Goal: Communication & Community: Participate in discussion

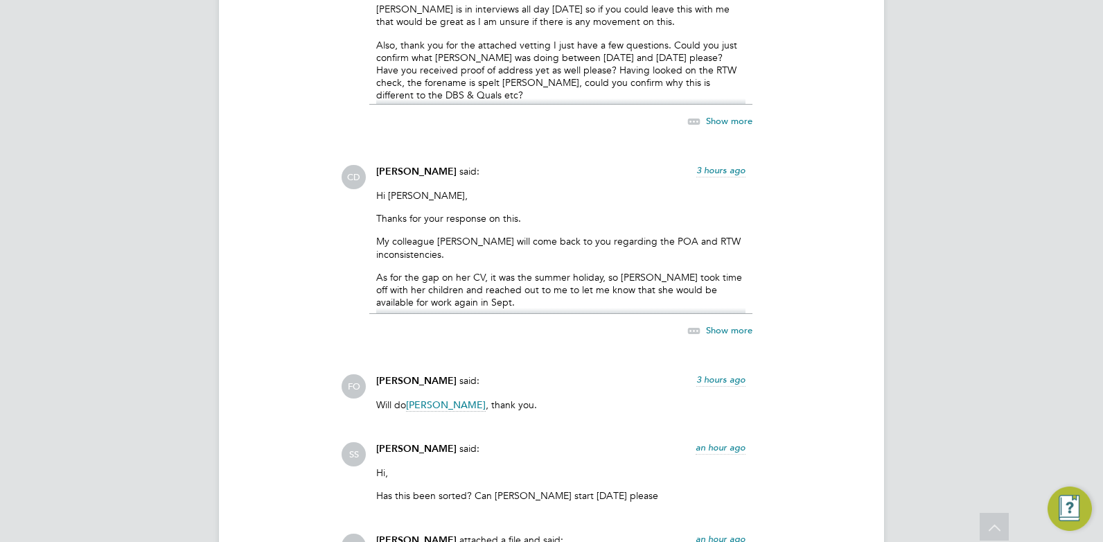
scroll to position [6841, 0]
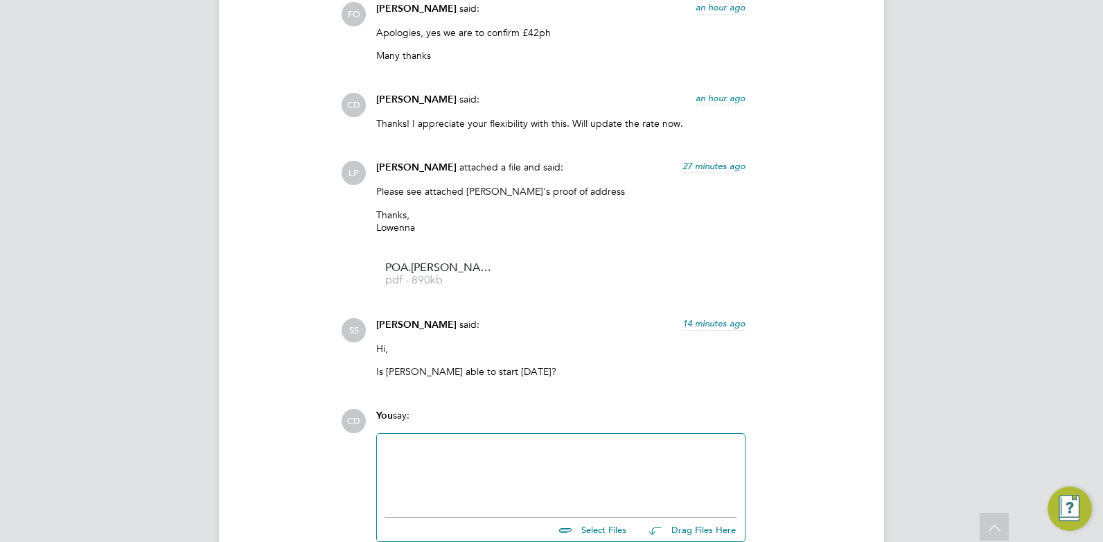
click at [475, 442] on div at bounding box center [560, 472] width 351 height 60
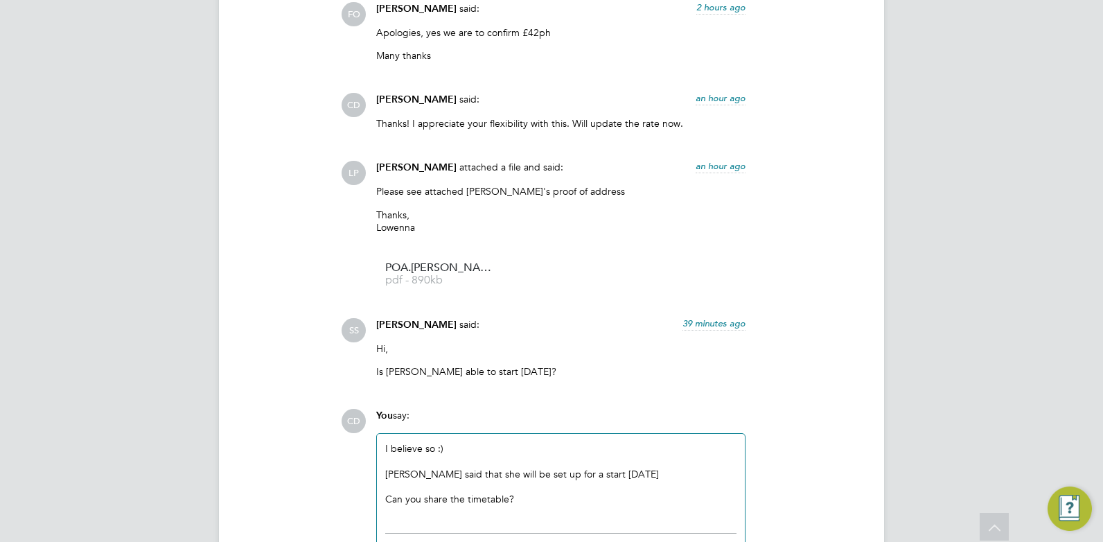
scroll to position [6949, 0]
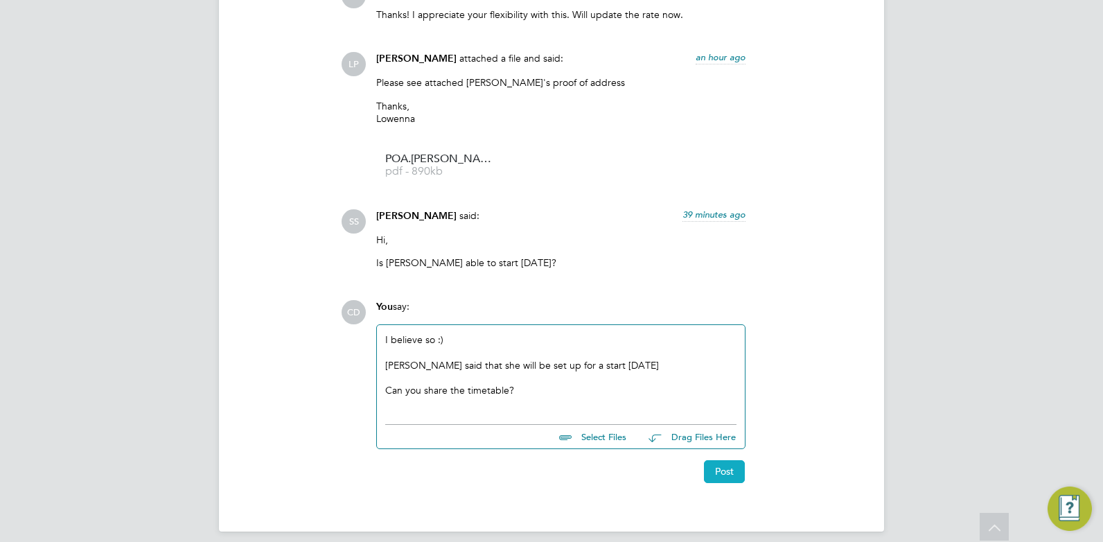
click at [718, 460] on button "Post" at bounding box center [724, 471] width 41 height 22
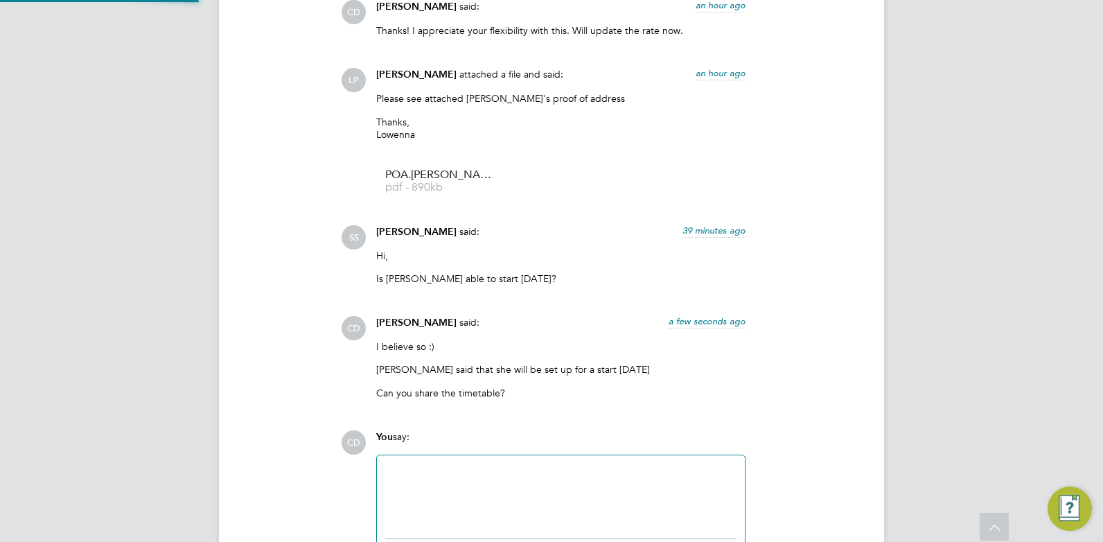
scroll to position [7047, 0]
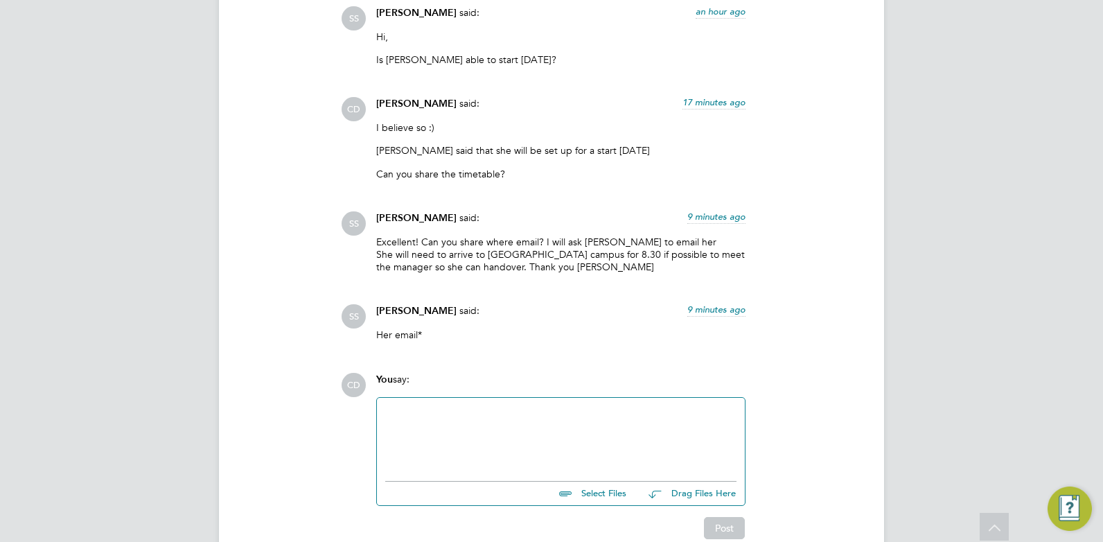
scroll to position [7208, 0]
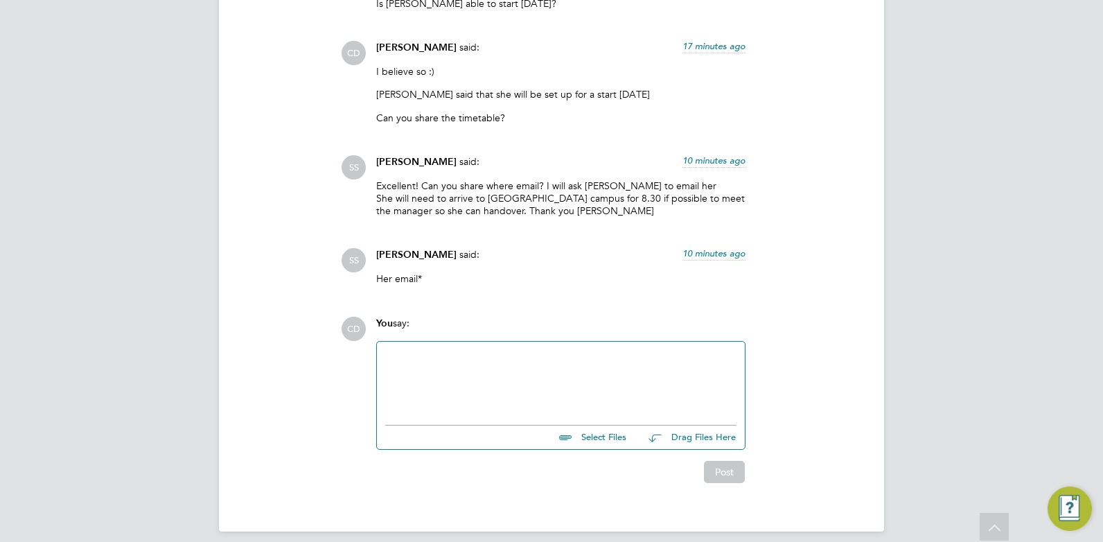
click at [436, 355] on div at bounding box center [560, 380] width 351 height 60
click at [738, 461] on button "Post" at bounding box center [724, 472] width 41 height 22
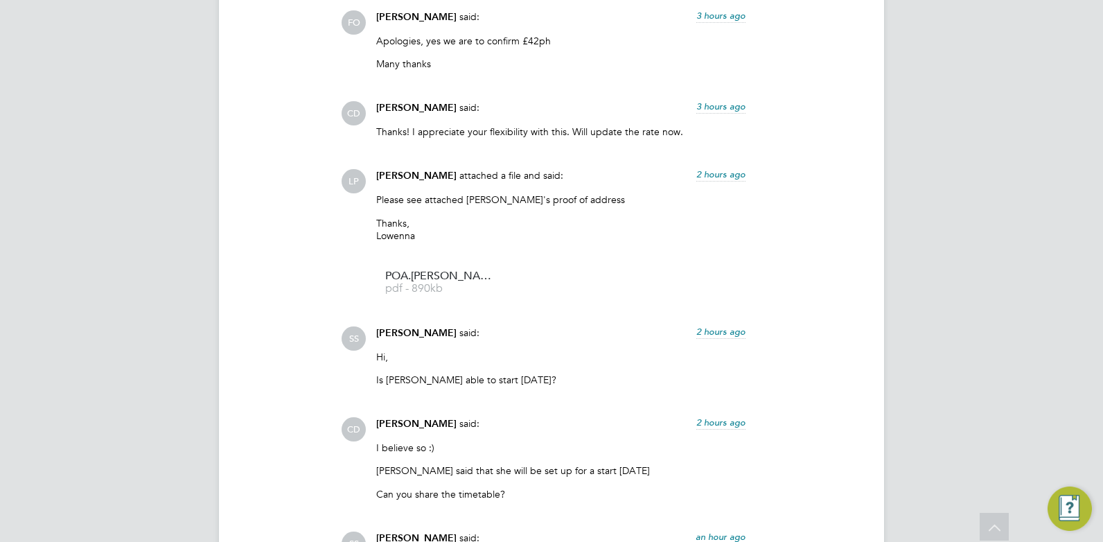
scroll to position [7092, 0]
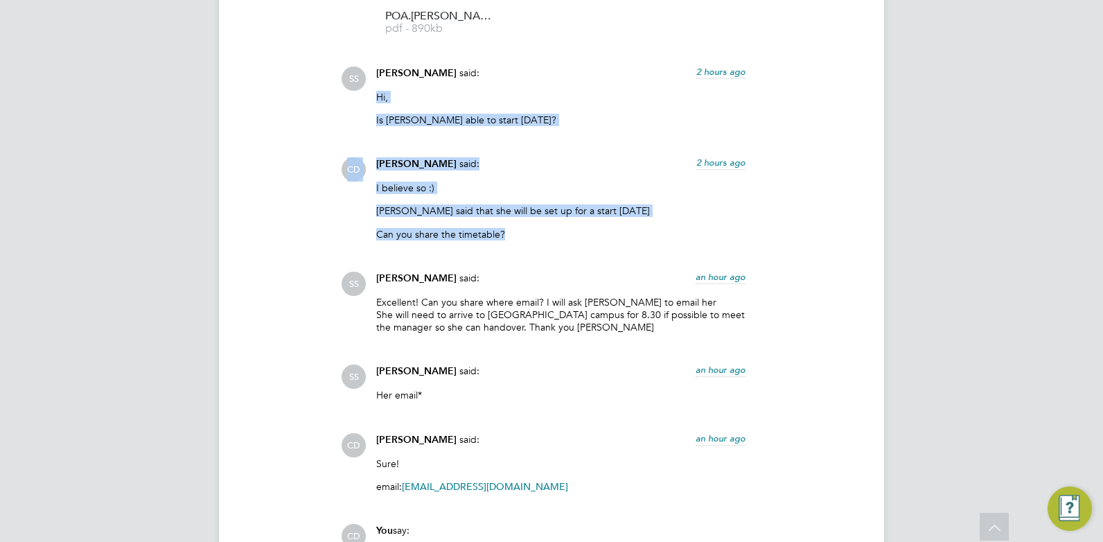
drag, startPoint x: 378, startPoint y: 85, endPoint x: 522, endPoint y: 222, distance: 199.4
copy div "Hi, Is Joelle able to start tomorrow? Show more CD Claire Duggan said: 2 hours …"
drag, startPoint x: 375, startPoint y: 291, endPoint x: 533, endPoint y: 470, distance: 238.6
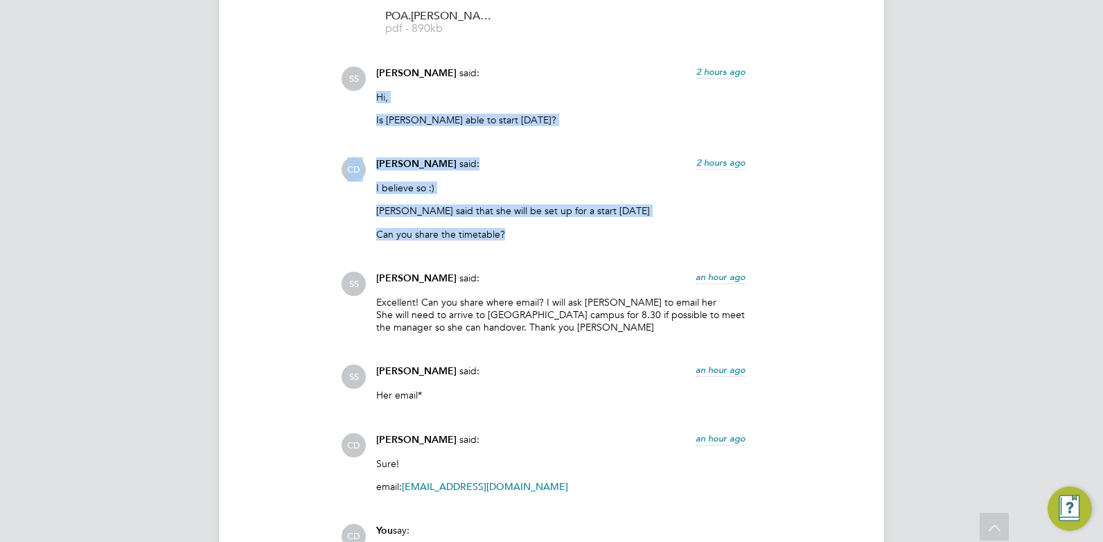
copy div "Excellent! Can you share where email? I will ask Evelyn to email her She will n…"
click at [503, 457] on p "Sure!" at bounding box center [560, 463] width 369 height 12
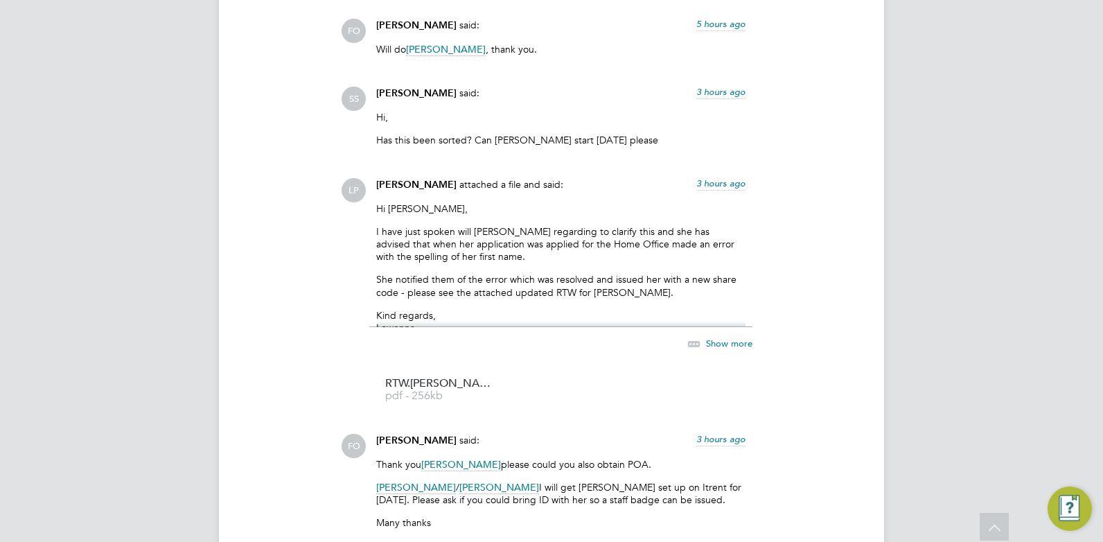
scroll to position [6174, 0]
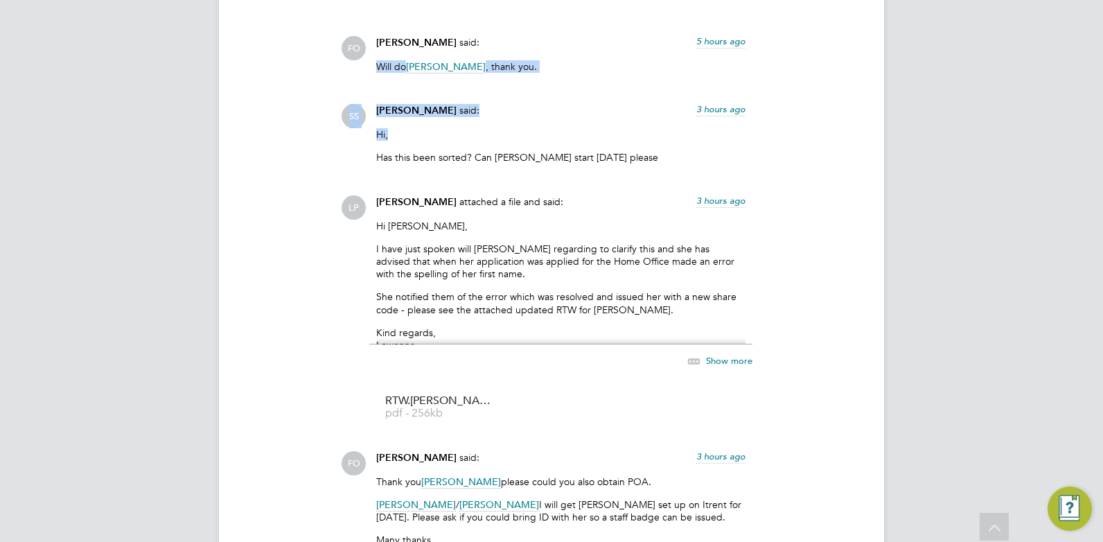
drag, startPoint x: 380, startPoint y: 57, endPoint x: 497, endPoint y: 124, distance: 134.4
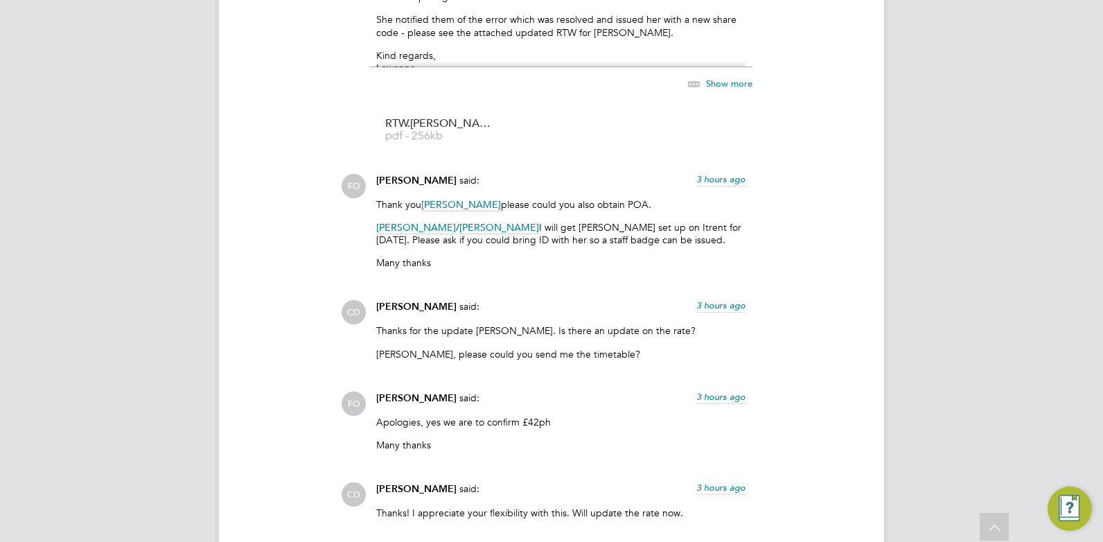
scroll to position [6469, 0]
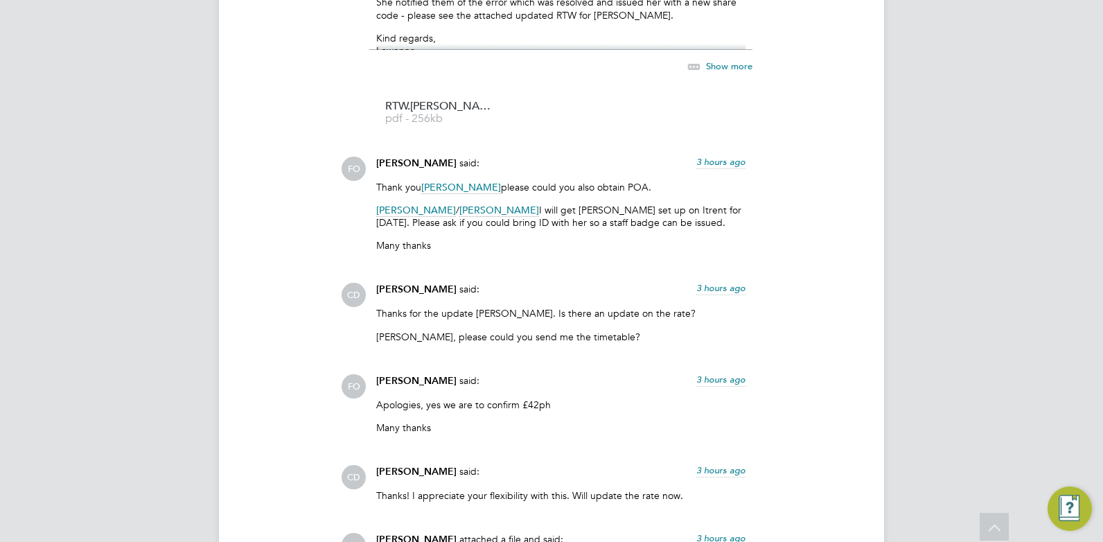
click at [621, 383] on div "Francesca O'Riordan said: 3 hours ago" at bounding box center [560, 386] width 369 height 24
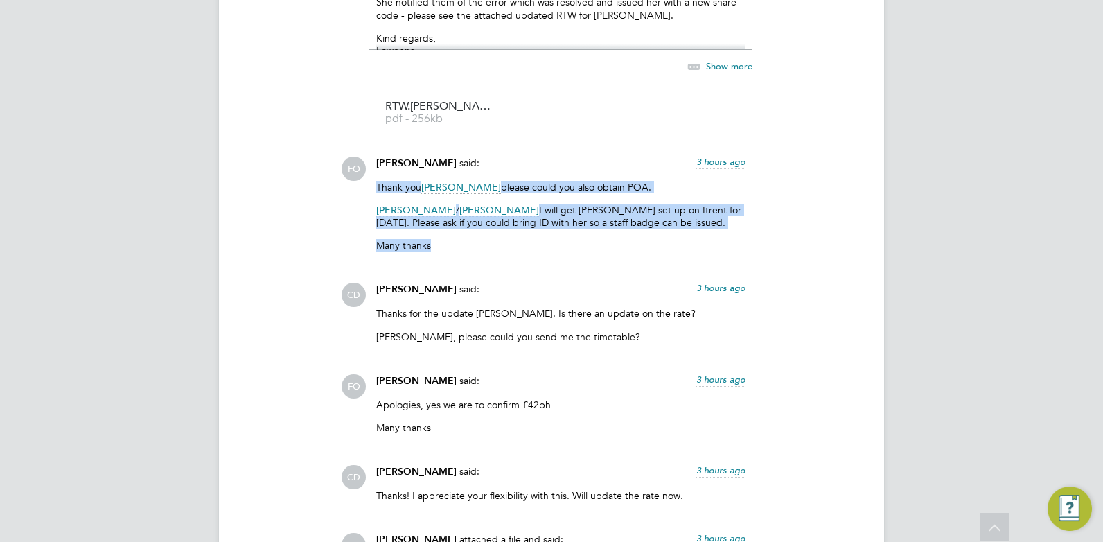
drag, startPoint x: 379, startPoint y: 173, endPoint x: 607, endPoint y: 229, distance: 234.5
click at [607, 229] on div "Thank you Lowenna Pollard please could you also obtain POA. Shabnam Shaheen / C…" at bounding box center [560, 222] width 369 height 82
copy div "Thank you Lowenna Pollard please could you also obtain POA. Shabnam Shaheen / C…"
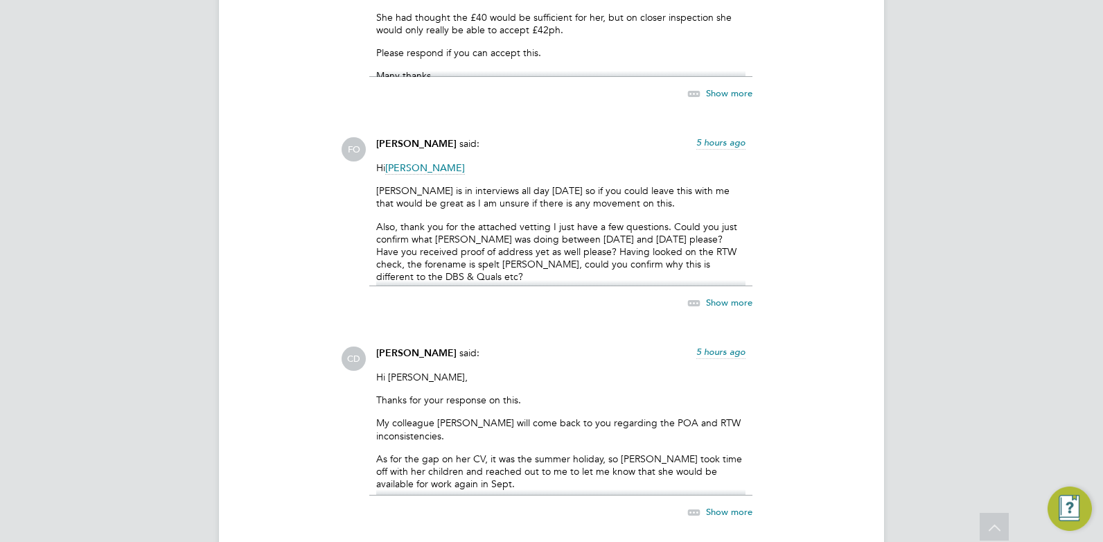
scroll to position [5568, 0]
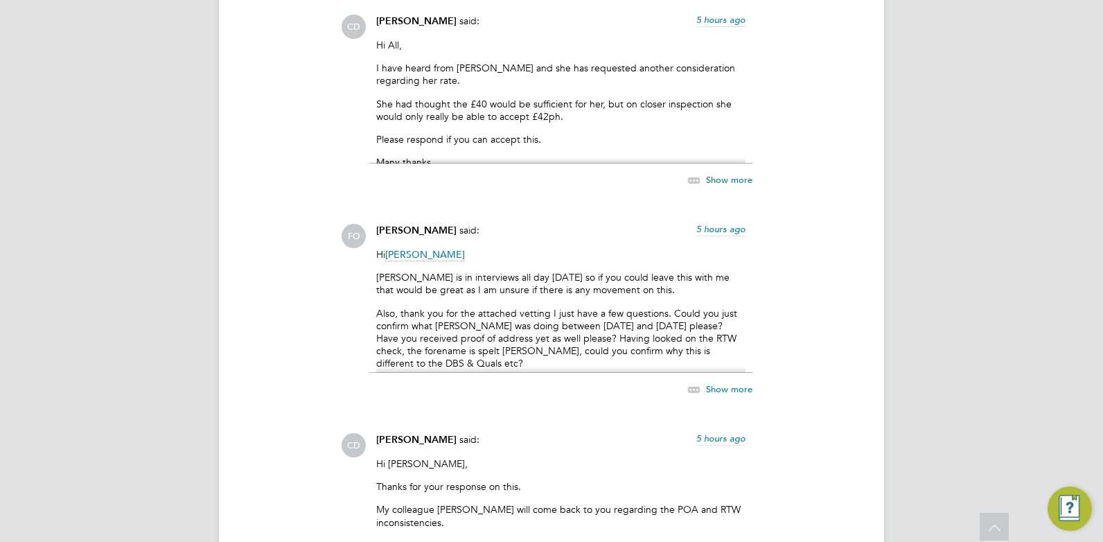
click at [379, 39] on p "Hi All," at bounding box center [560, 45] width 369 height 12
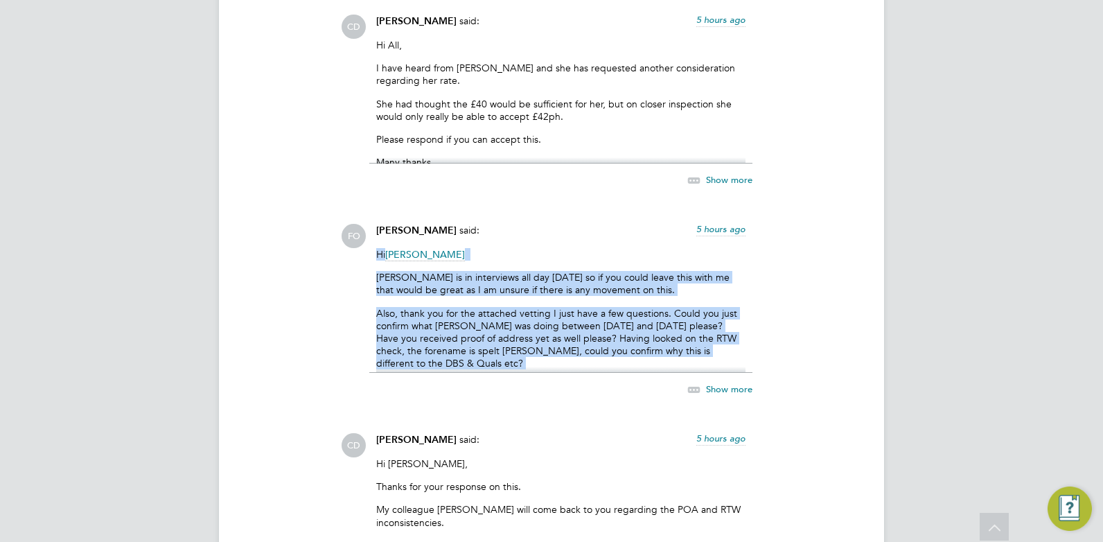
drag, startPoint x: 377, startPoint y: 241, endPoint x: 674, endPoint y: 371, distance: 324.5
click at [674, 371] on div "Francesca O'Riordan said: 5 hours ago Hi Claire Duggan Kirsty is in interviews …" at bounding box center [560, 318] width 383 height 188
copy div "Hi Claire Duggan Kirsty is in interviews all day today so if you could leave th…"
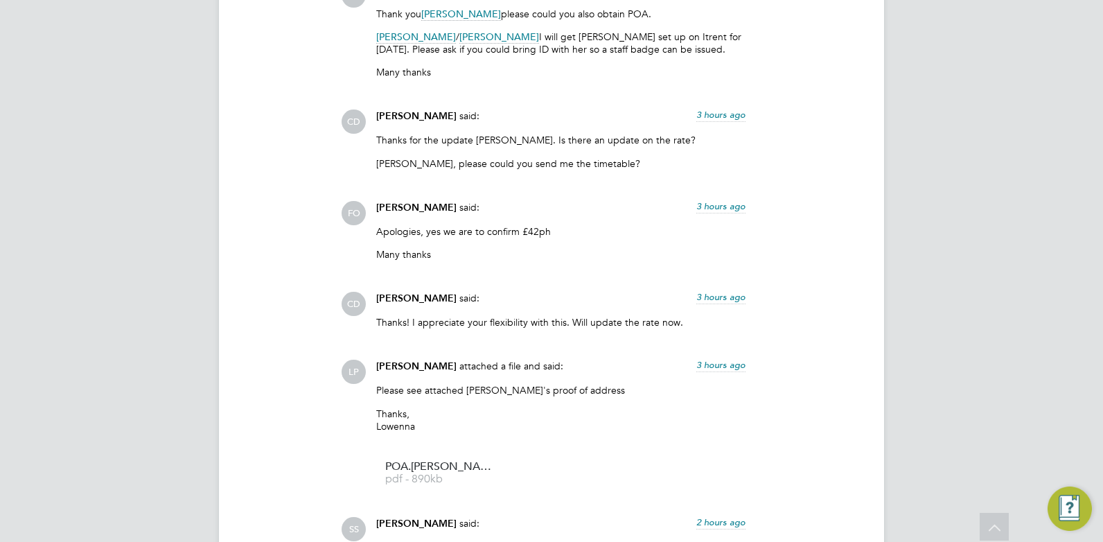
scroll to position [6624, 0]
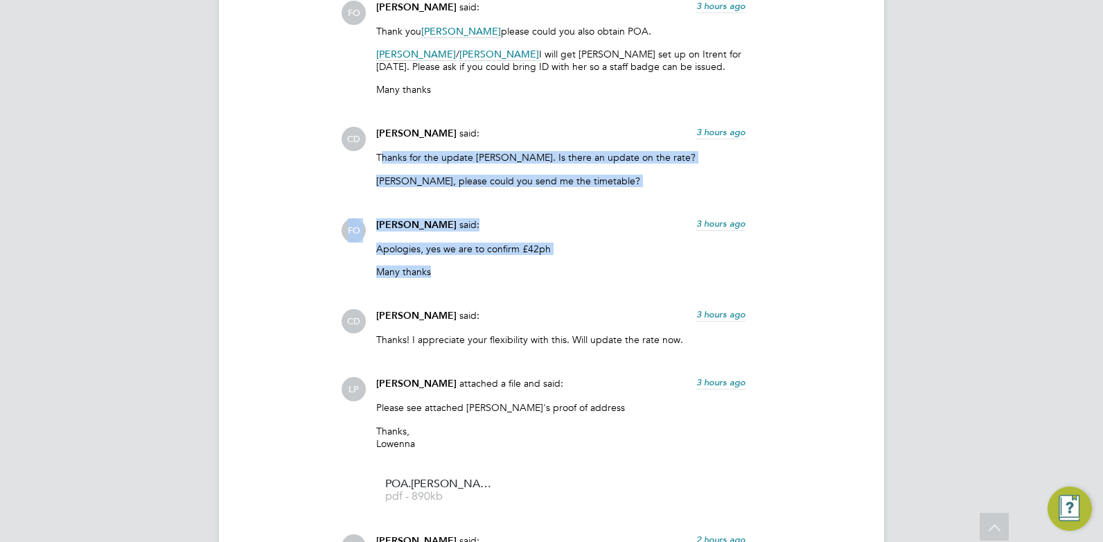
drag, startPoint x: 380, startPoint y: 147, endPoint x: 510, endPoint y: 262, distance: 173.2
copy div "hanks for the update Francesca. Is there an update on the rate? Shabnam, please…"
